Goal: Complete application form

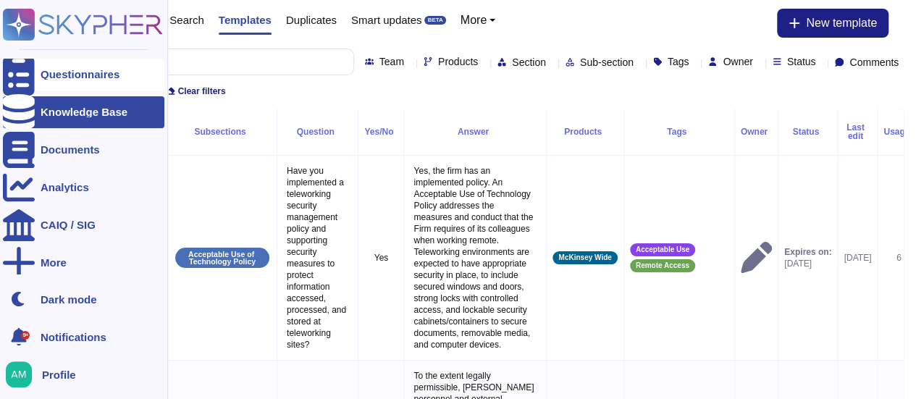
click at [15, 76] on icon at bounding box center [19, 75] width 32 height 43
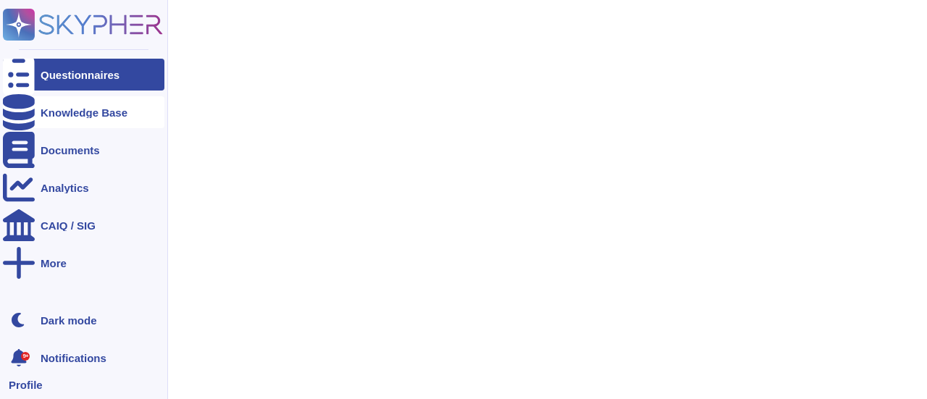
click at [25, 108] on icon at bounding box center [19, 112] width 32 height 36
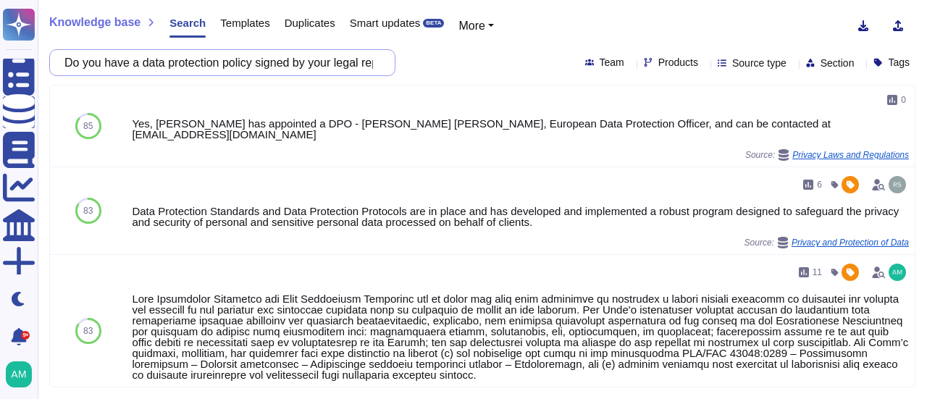
click at [308, 64] on input "Do you have a data protection policy signed by your legal representative ?" at bounding box center [218, 62] width 323 height 25
paste input "ivacy program and indicators on the program implementation"
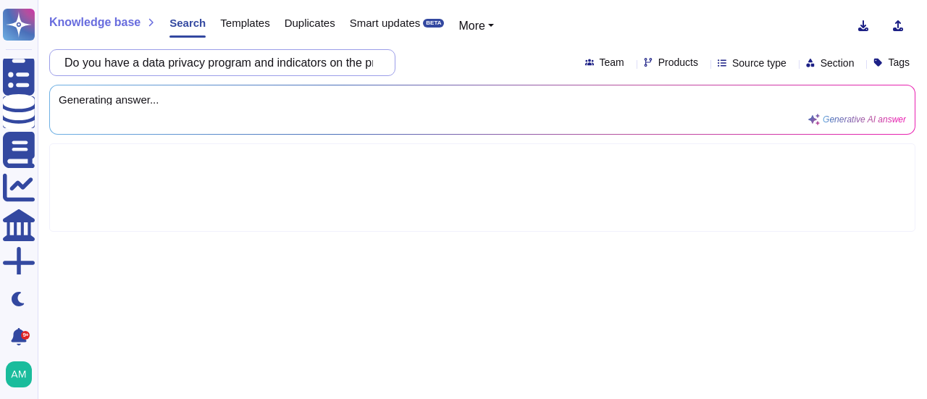
scroll to position [0, 138]
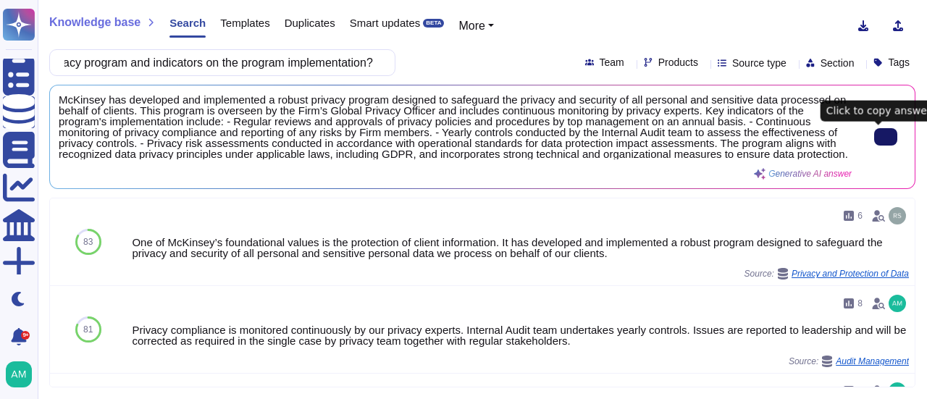
type input "Do you have a data privacy program and indicators on the program implementation?"
click at [886, 137] on icon at bounding box center [886, 137] width 0 height 0
click at [268, 62] on input "Do you have a data privacy program and indicators on the program implementation?" at bounding box center [218, 62] width 323 height 25
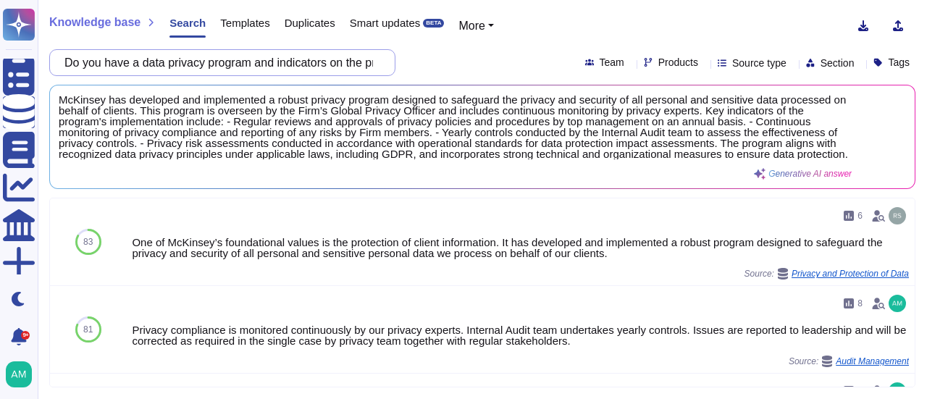
click at [268, 62] on input "Do you have a data privacy program and indicators on the program implementation?" at bounding box center [218, 62] width 323 height 25
paste input "personal data privacy awareness training program deployed in your company"
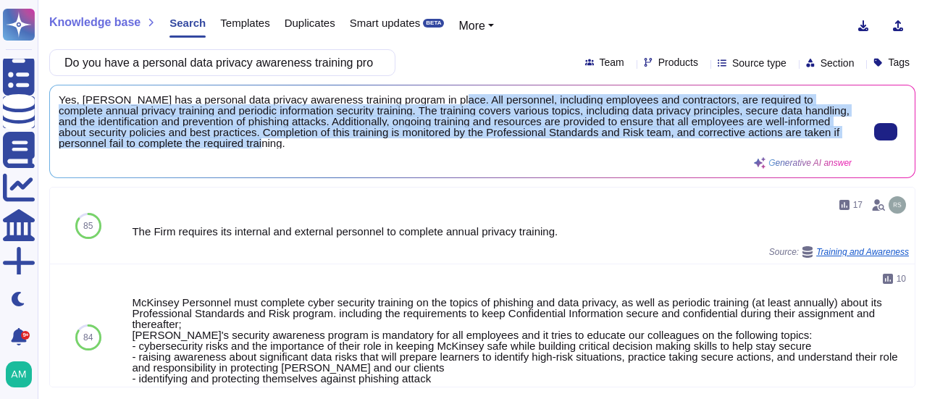
scroll to position [1, 0]
drag, startPoint x: 441, startPoint y: 103, endPoint x: 442, endPoint y: 148, distance: 45.6
click at [442, 148] on div "Yes, [PERSON_NAME] has a personal data privacy awareness training program in pl…" at bounding box center [455, 131] width 793 height 75
copy span "All personnel, including employees and contractors, are required to complete an…"
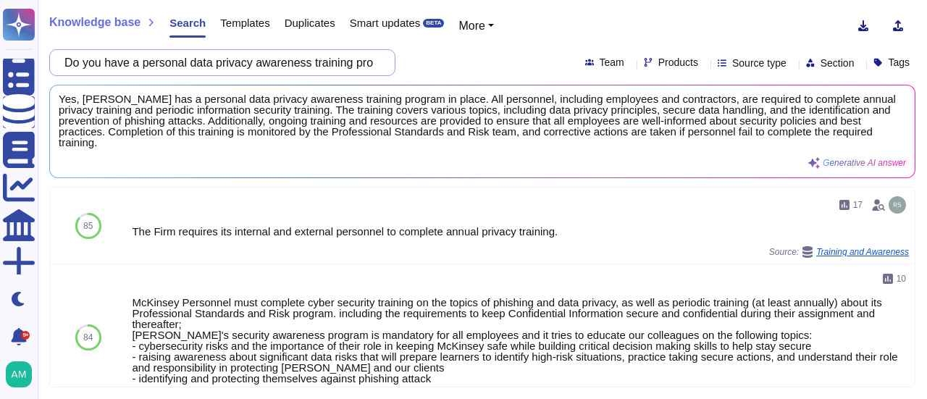
click at [354, 54] on input "Do you have a personal data privacy awareness training program deployed in your…" at bounding box center [218, 62] width 323 height 25
paste input "rocedure for managing individuals personal data rights"
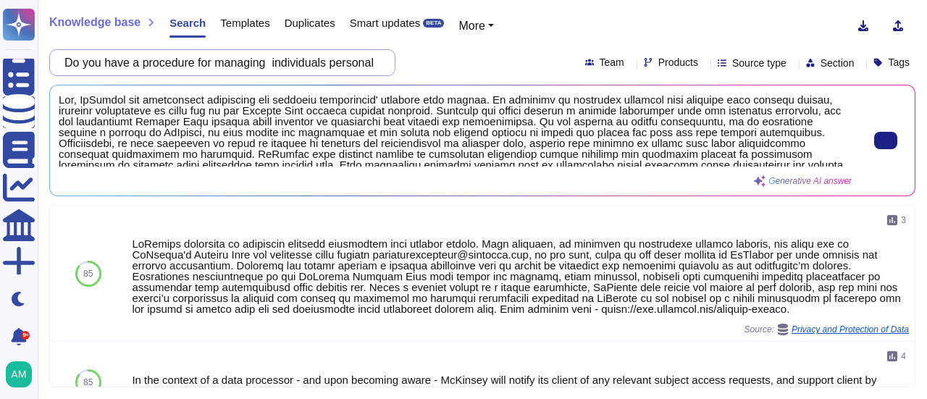
scroll to position [5, 0]
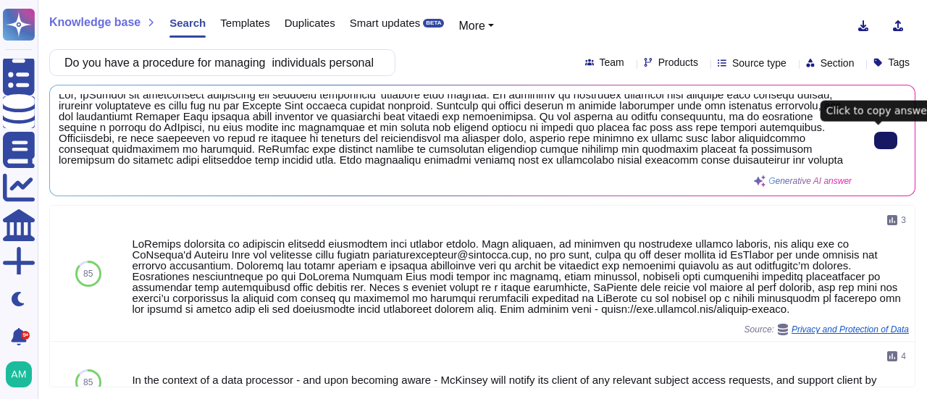
type input "Do you have a procedure for managing individuals personal data rights?"
click at [886, 133] on button at bounding box center [885, 140] width 23 height 17
click at [291, 66] on input "Do you have a procedure for managing individuals personal data rights?" at bounding box center [218, 62] width 323 height 25
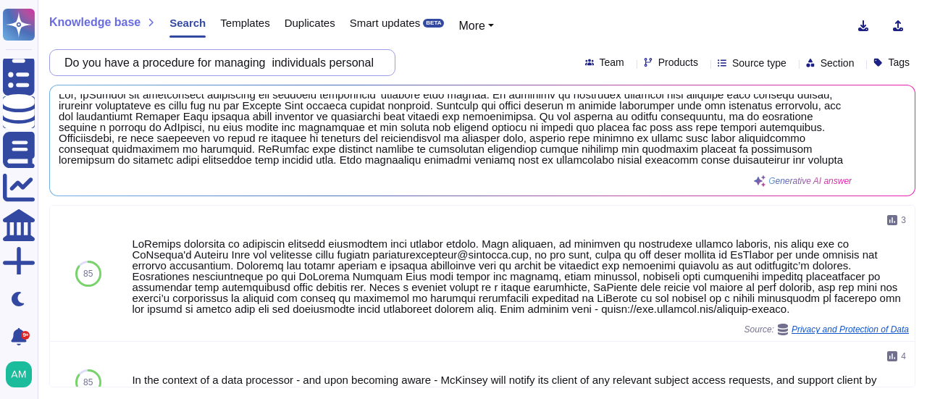
paste input "formalized procedure for handling security incidents and data breache"
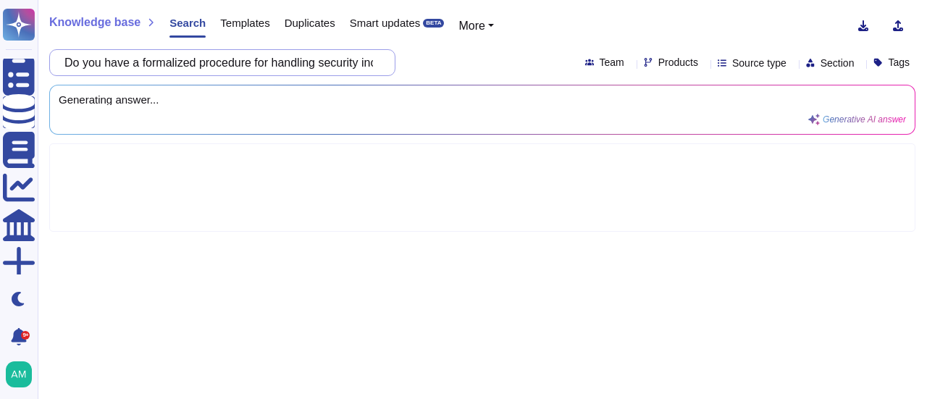
scroll to position [0, 149]
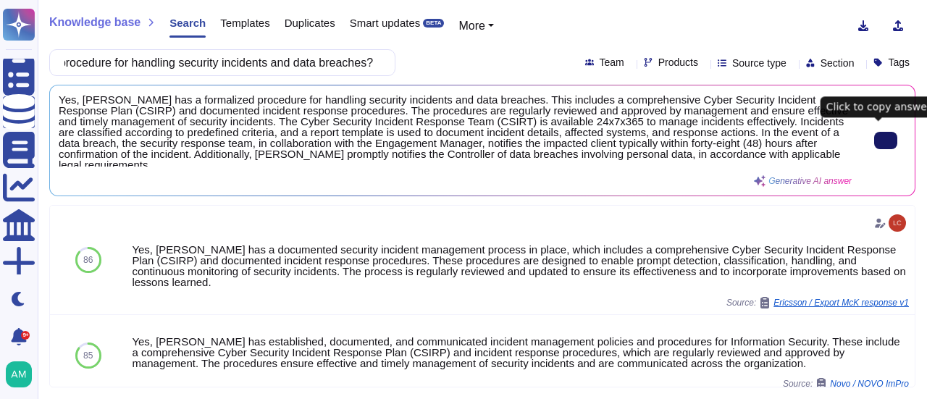
type input "Do you have a formalized procedure for handling security incidents and data bre…"
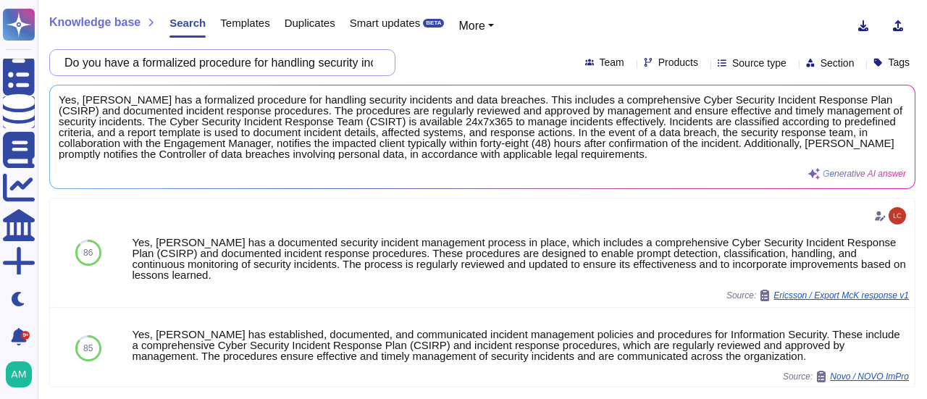
click at [282, 67] on input "Do you have a formalized procedure for handling security incidents and data bre…" at bounding box center [218, 62] width 323 height 25
paste input "personal data risk management program and have you done a risk analysis for the…"
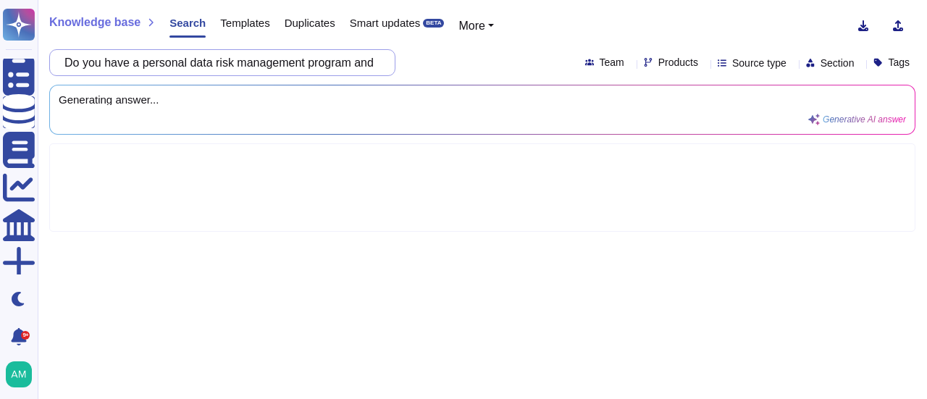
scroll to position [0, 380]
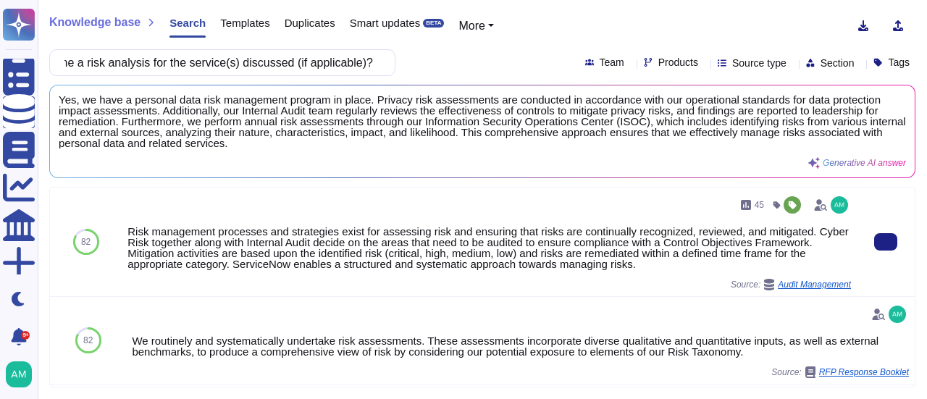
type input "Do you have a personal data risk management program and have you done a risk an…"
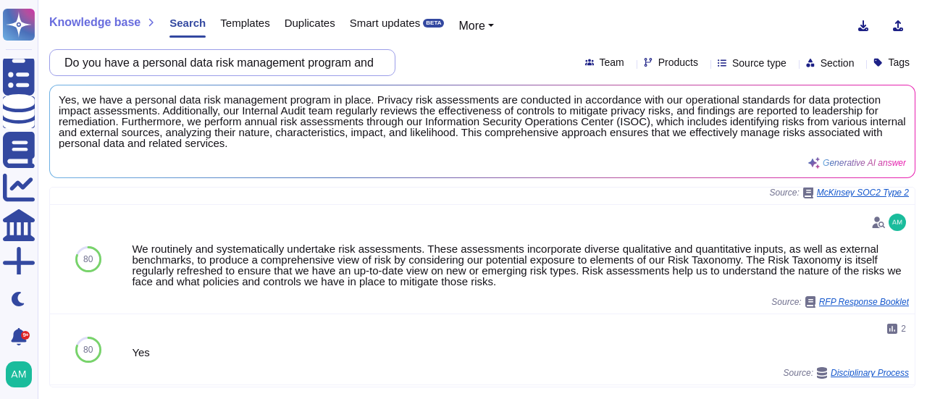
scroll to position [649, 0]
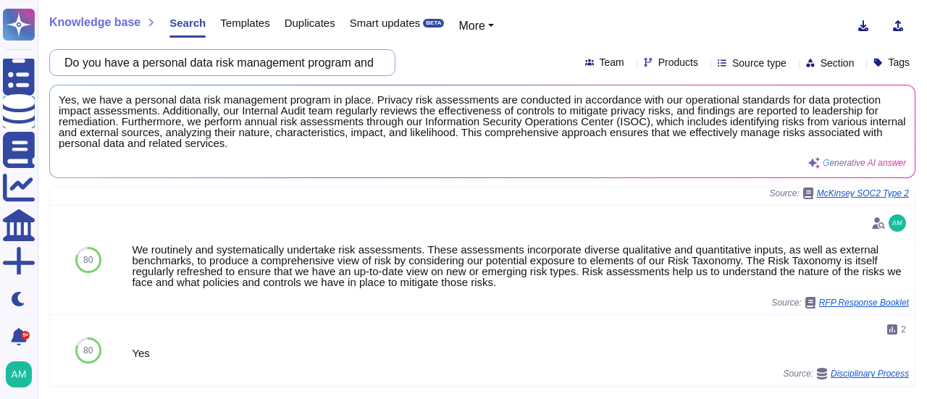
click at [271, 64] on input "Do you have a personal data risk management program and have you done a risk an…" at bounding box center [218, 62] width 323 height 25
paste input "How do you generally define your responsibility (controller/processor) regardin…"
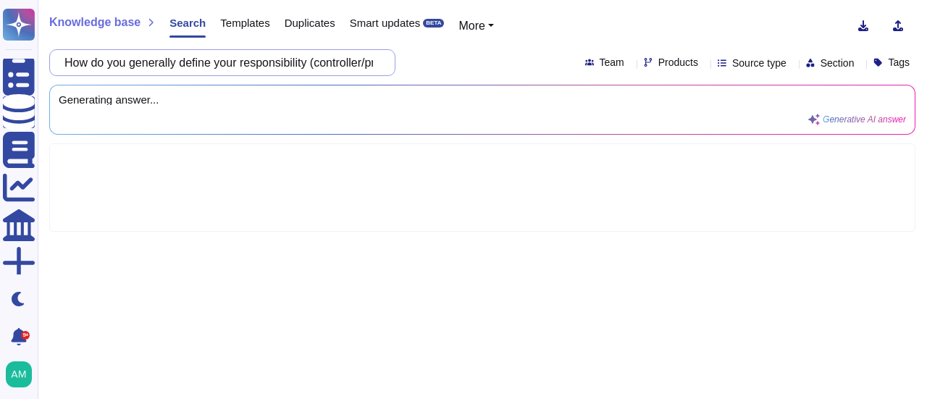
scroll to position [0, 0]
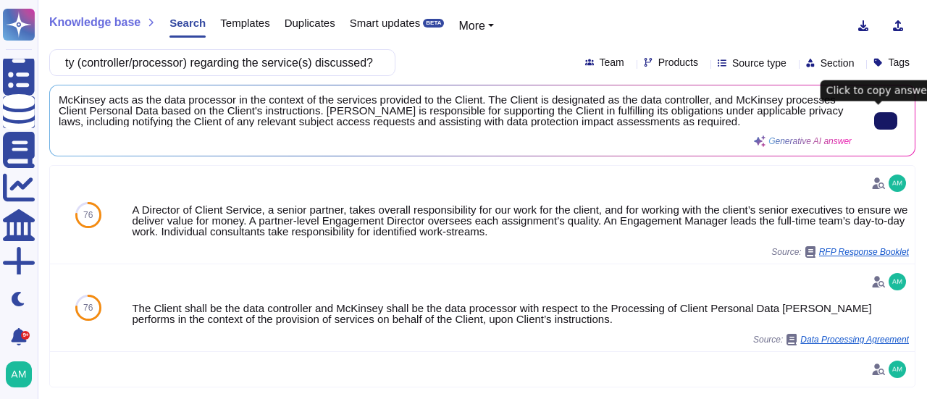
type input "How do you generally define your responsibility (controller/processor) regardin…"
click at [886, 121] on icon at bounding box center [886, 121] width 0 height 0
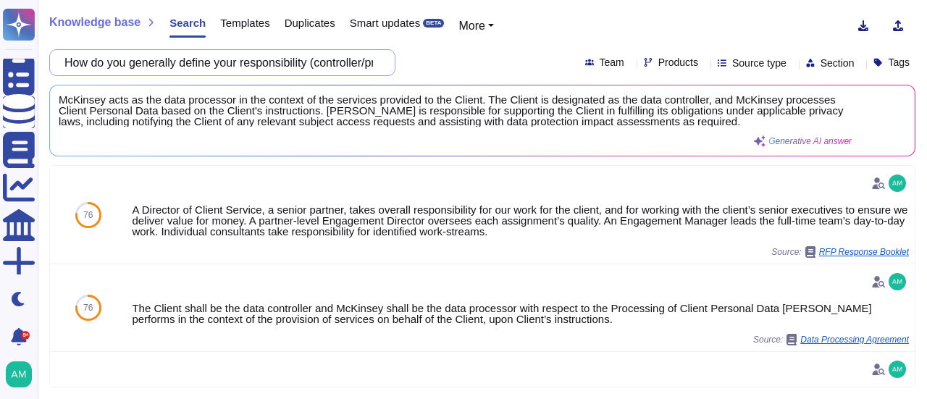
click at [269, 69] on input "How do you generally define your responsibility (controller/processor) regardin…" at bounding box center [218, 62] width 323 height 25
paste input "Do you have your own Data Processing Addendum/Agreement and, when applicable, d…"
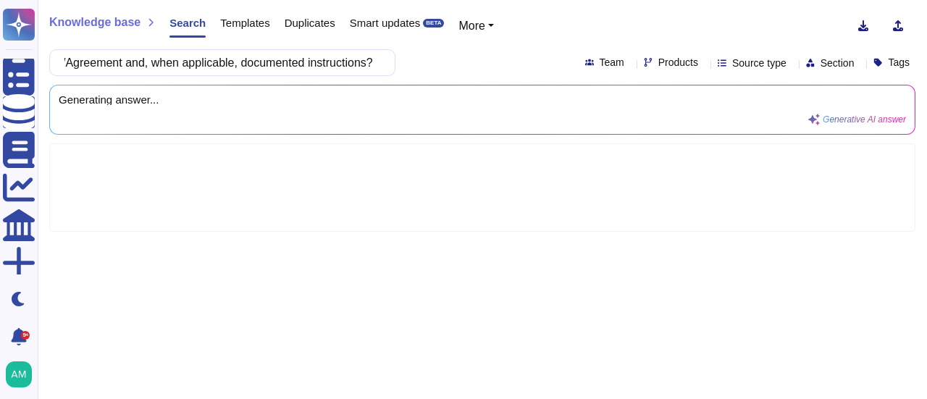
type input "Do you have your own Data Processing Addendum/Agreement and, when applicable, d…"
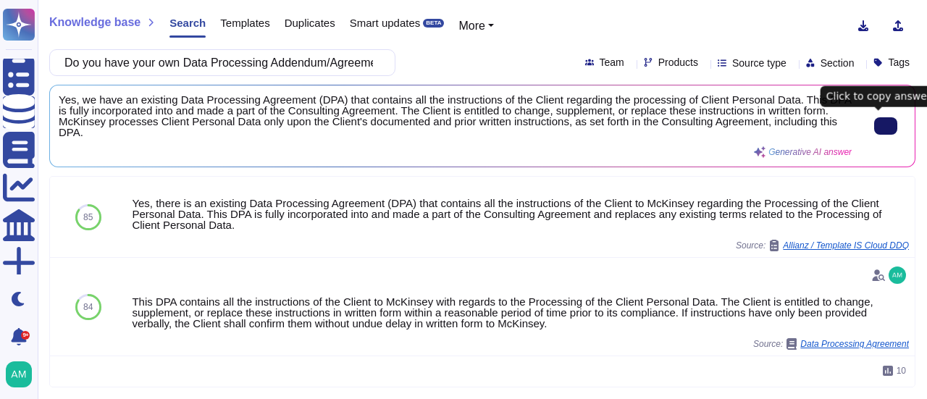
click at [878, 117] on button at bounding box center [885, 125] width 23 height 17
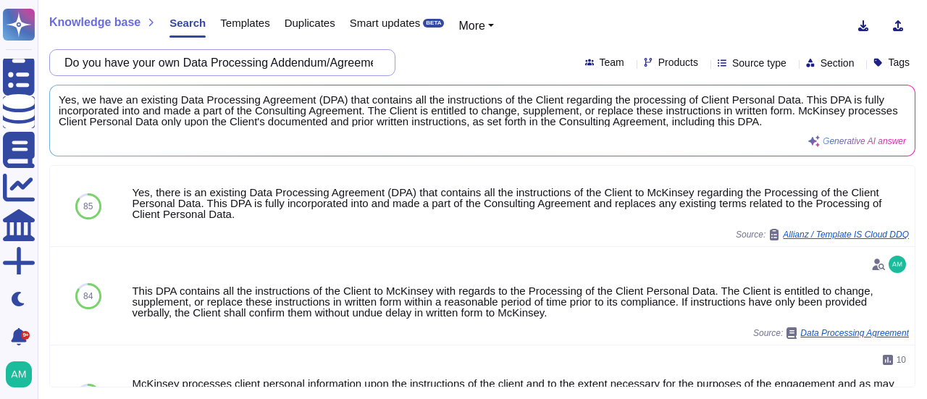
click at [269, 57] on input "Do you have your own Data Processing Addendum/Agreement and, when applicable, d…" at bounding box center [218, 62] width 323 height 25
paste input "What are the legal entities of your company with which it is possible to sign t…"
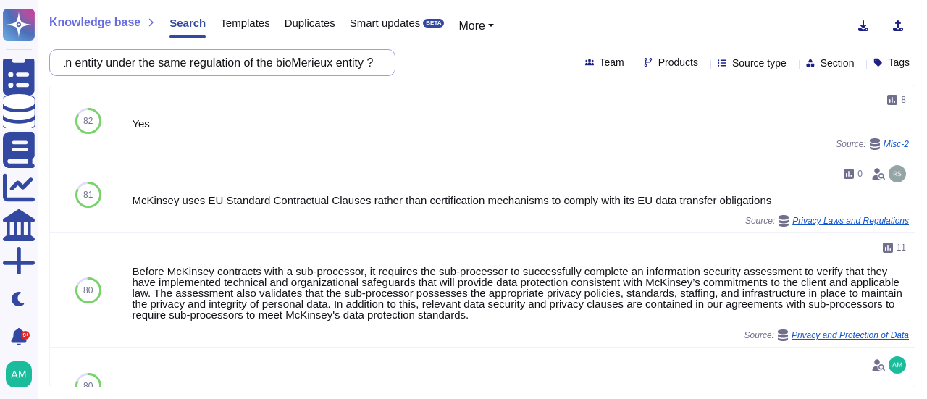
type input "What are the legal entities of your company with which it is possible to sign t…"
